Goal: Information Seeking & Learning: Learn about a topic

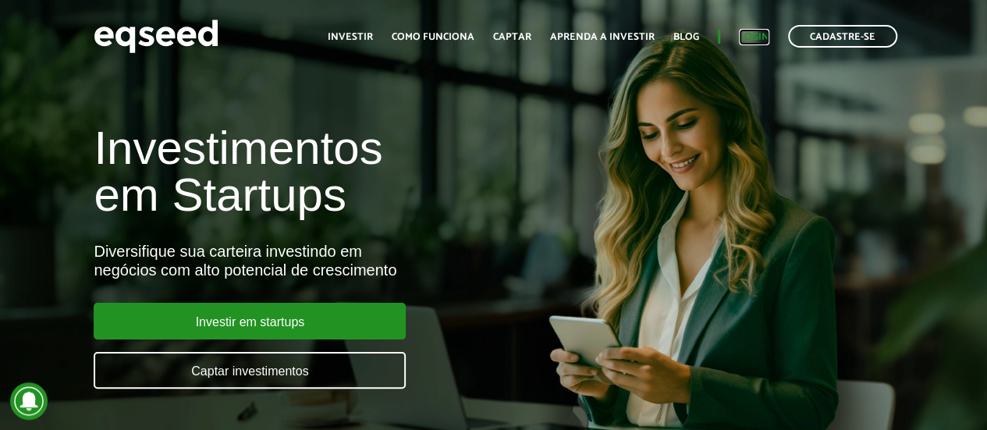
click at [752, 34] on link "Login" at bounding box center [754, 37] width 30 height 10
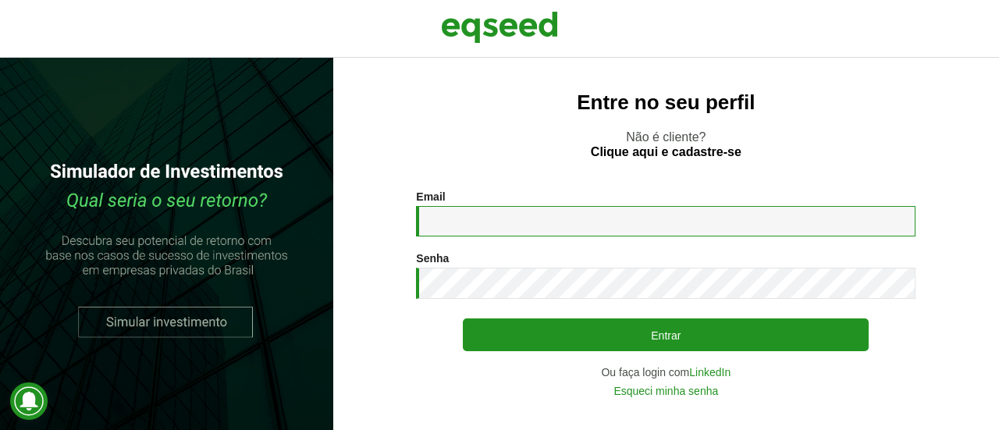
click at [441, 230] on input "Email *" at bounding box center [665, 221] width 499 height 30
type input "**********"
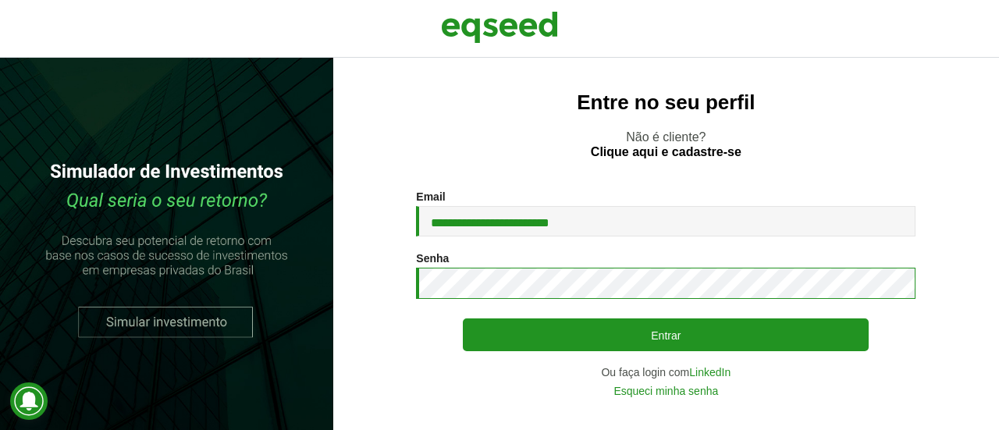
click at [463, 318] on button "Entrar" at bounding box center [666, 334] width 406 height 33
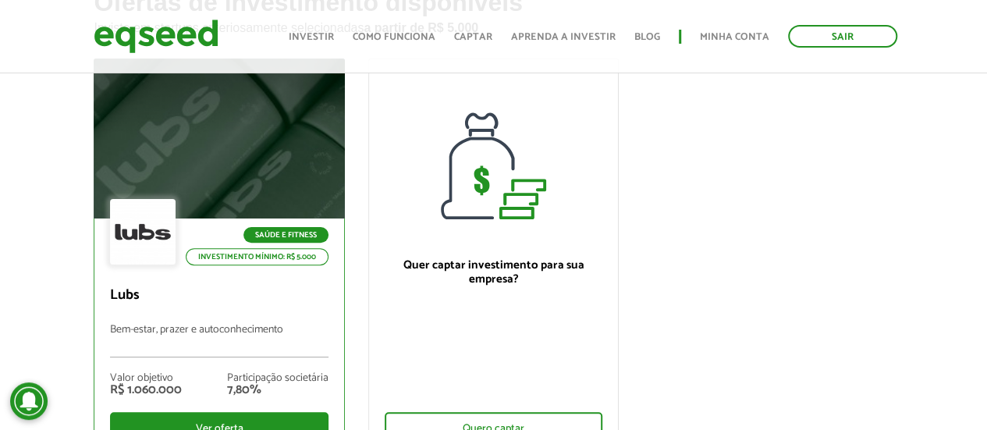
scroll to position [176, 0]
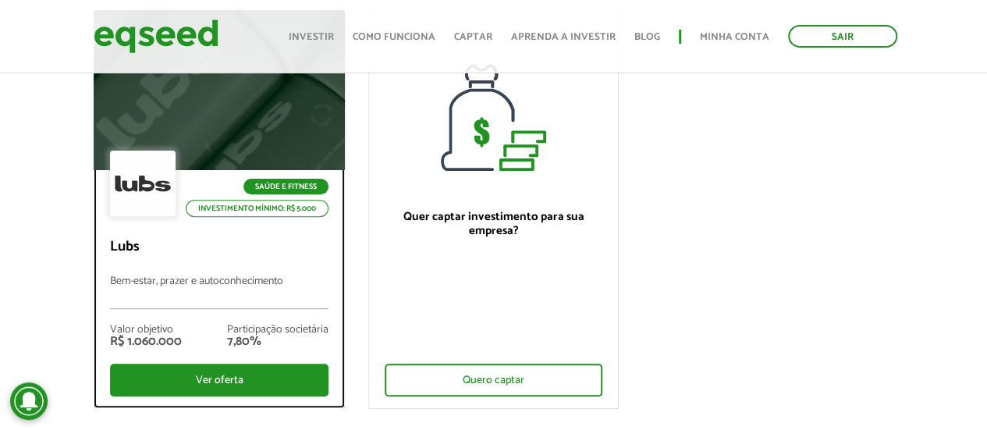
click at [240, 283] on p "Bem-estar, prazer e autoconhecimento" at bounding box center [219, 292] width 218 height 34
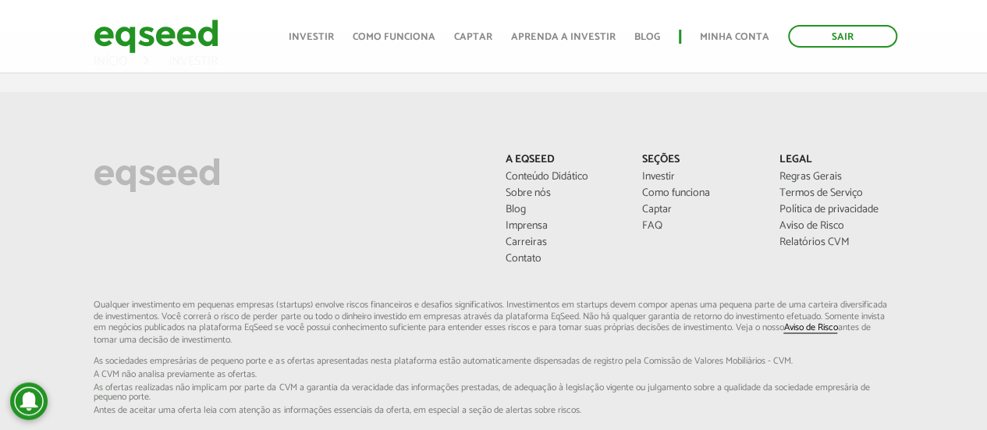
scroll to position [1140, 0]
click at [805, 241] on link "Relatórios CVM" at bounding box center [837, 243] width 114 height 11
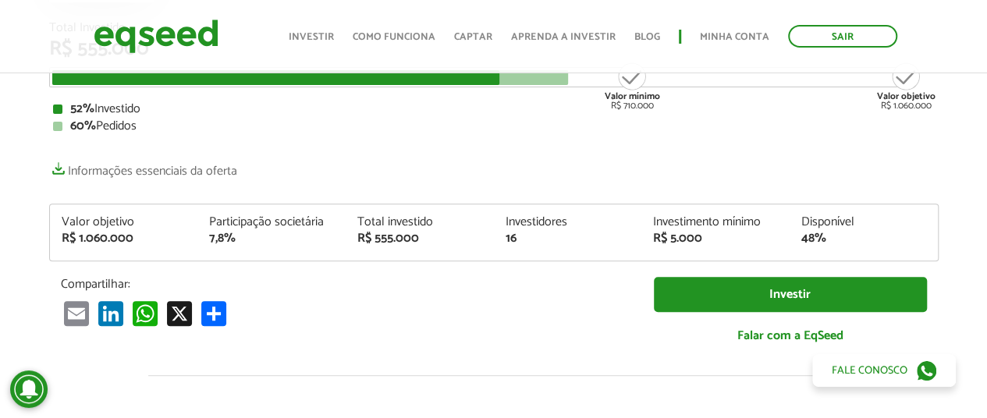
scroll to position [133, 0]
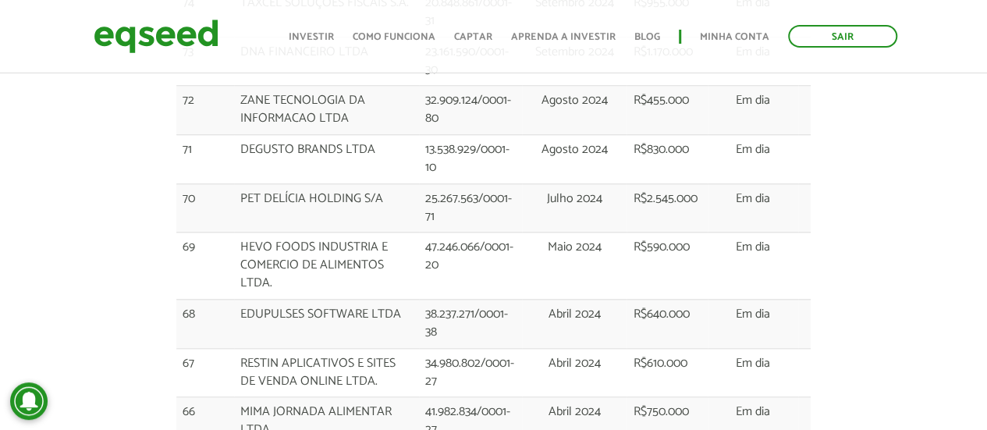
scroll to position [715, 0]
